Goal: Information Seeking & Learning: Learn about a topic

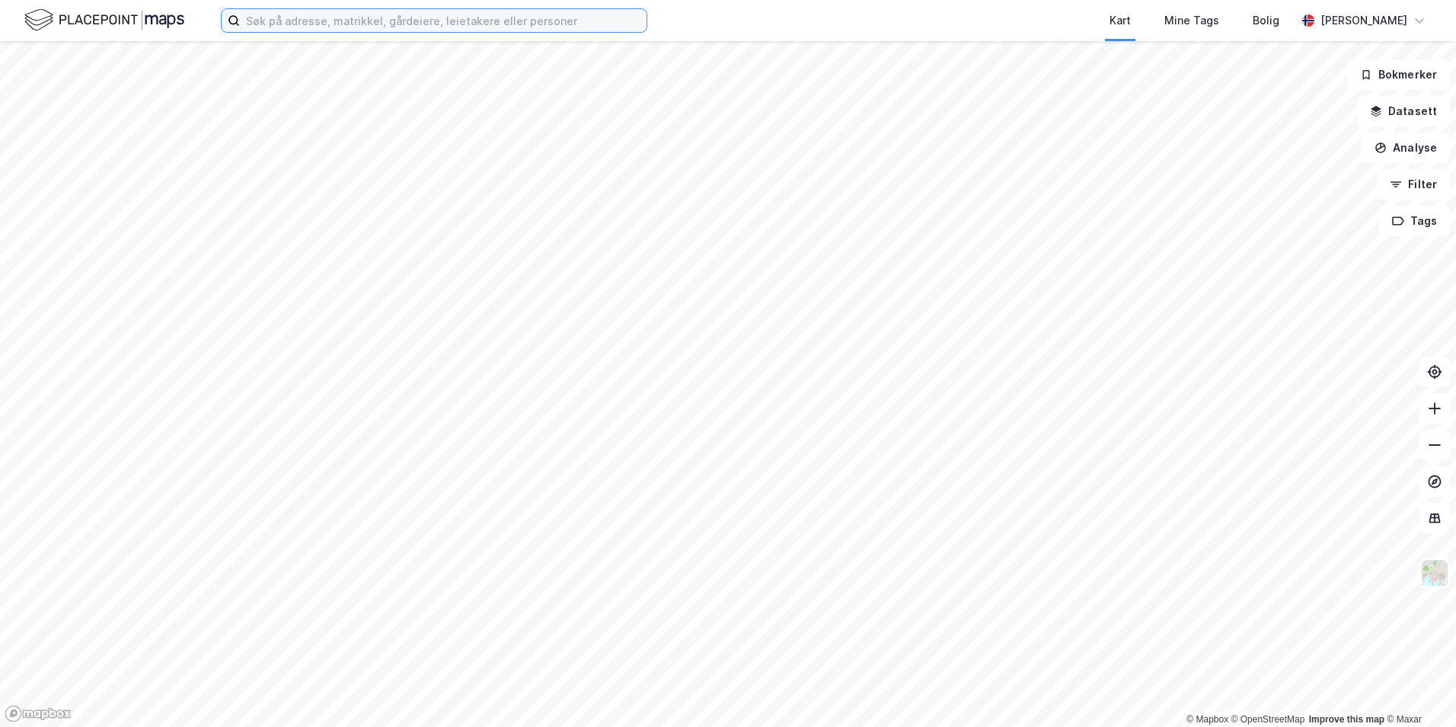
click at [520, 25] on input at bounding box center [443, 20] width 407 height 23
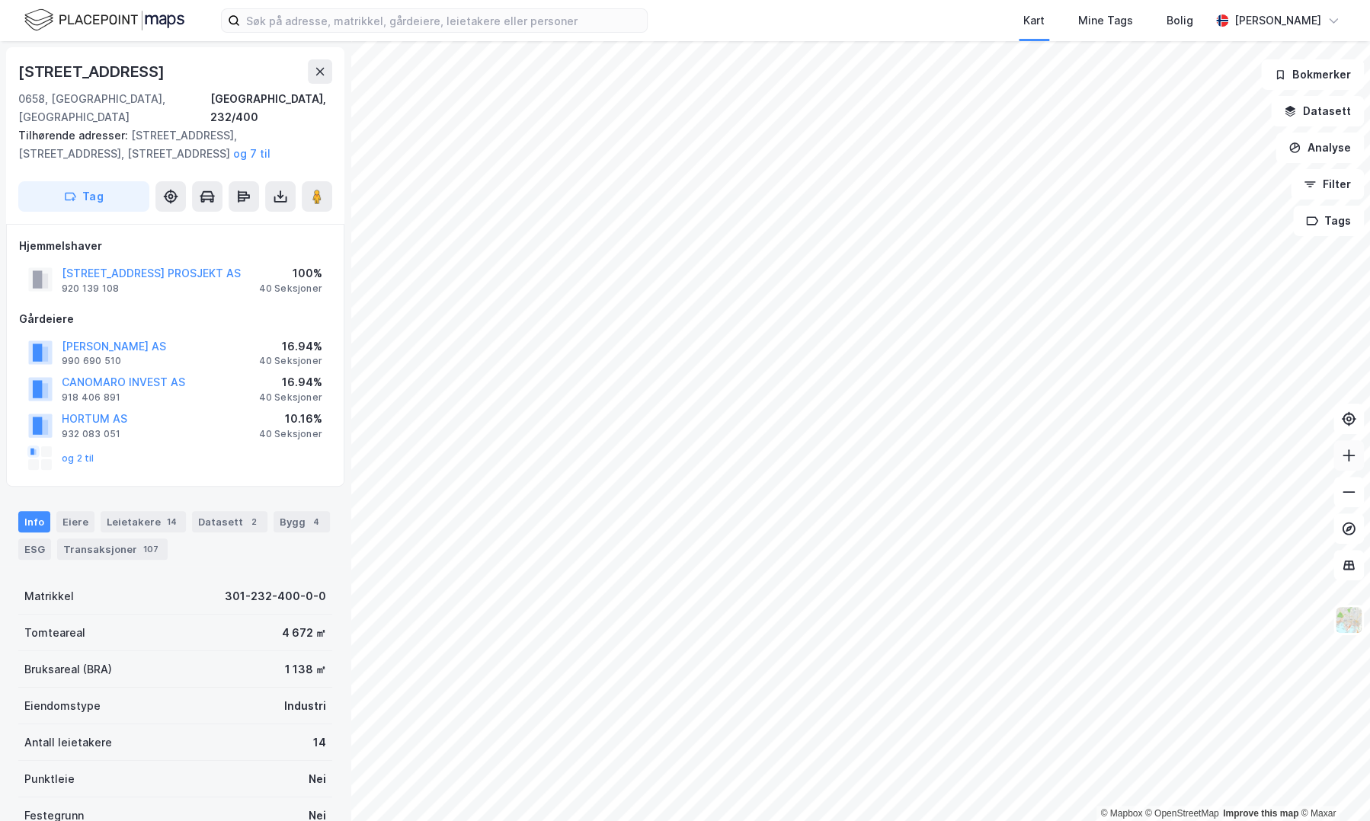
click at [1346, 459] on icon at bounding box center [1348, 455] width 15 height 15
